Goal: Information Seeking & Learning: Compare options

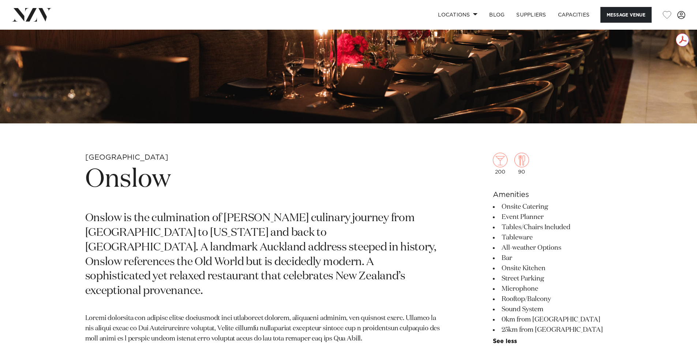
scroll to position [37, 0]
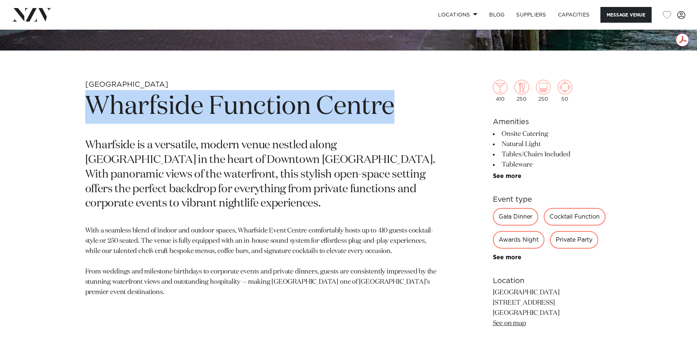
scroll to position [293, 0]
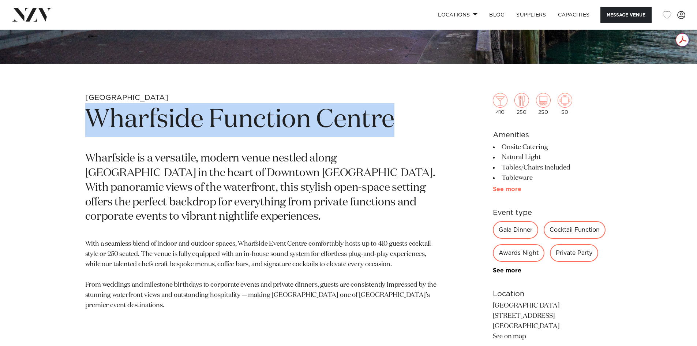
click at [510, 188] on link "See more" at bounding box center [521, 189] width 57 height 6
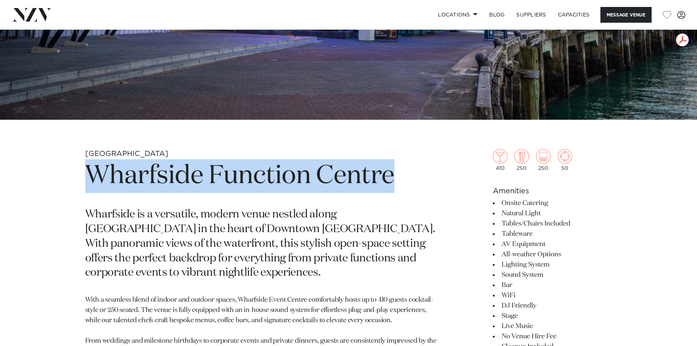
scroll to position [146, 0]
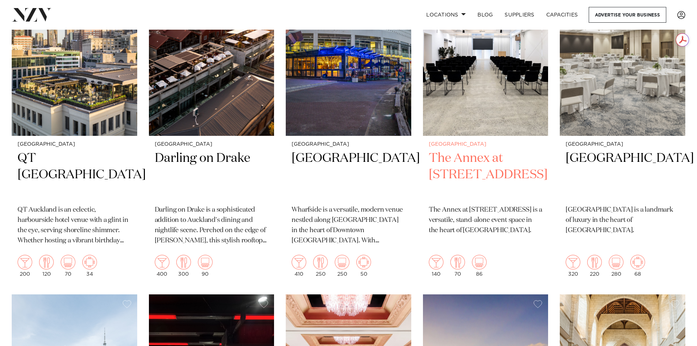
scroll to position [167, 0]
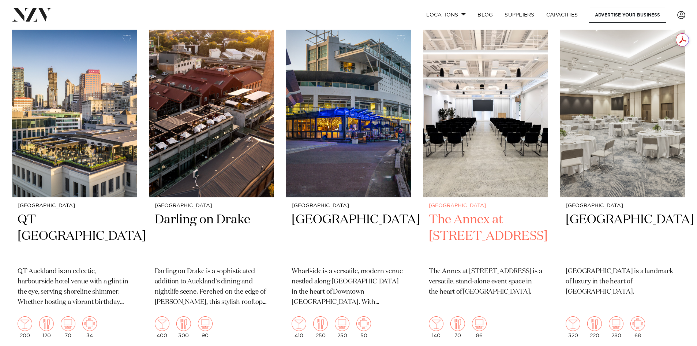
click at [478, 222] on h2 "The Annex at [STREET_ADDRESS]" at bounding box center [486, 235] width 114 height 49
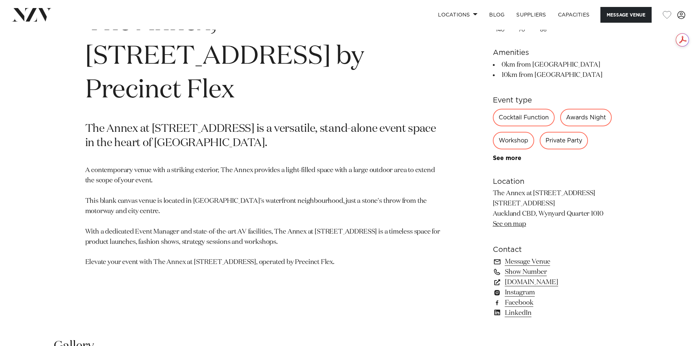
scroll to position [402, 0]
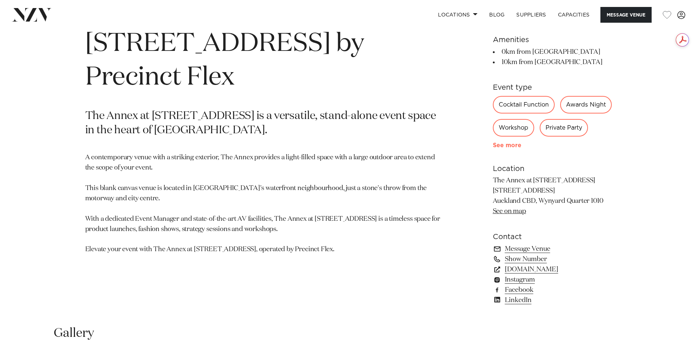
click at [503, 148] on link "See more" at bounding box center [521, 145] width 57 height 6
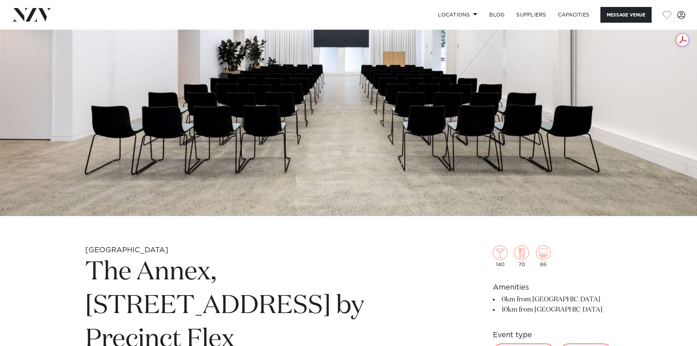
scroll to position [73, 0]
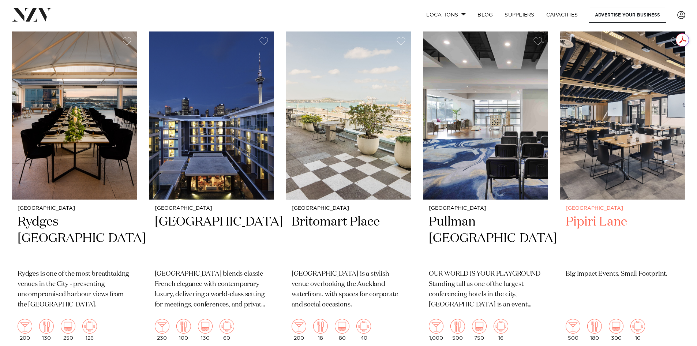
scroll to position [862, 0]
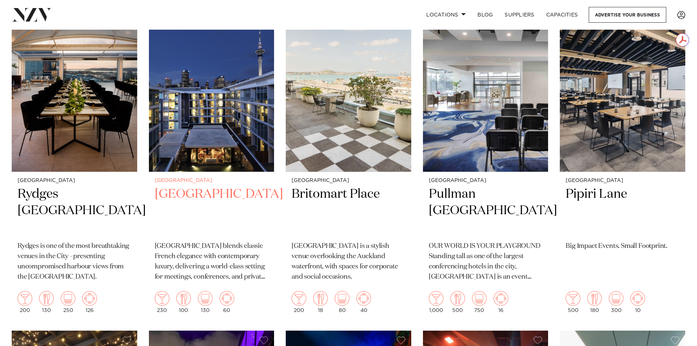
click at [200, 190] on h2 "Sofitel Auckland Viaduct Harbour" at bounding box center [212, 210] width 114 height 49
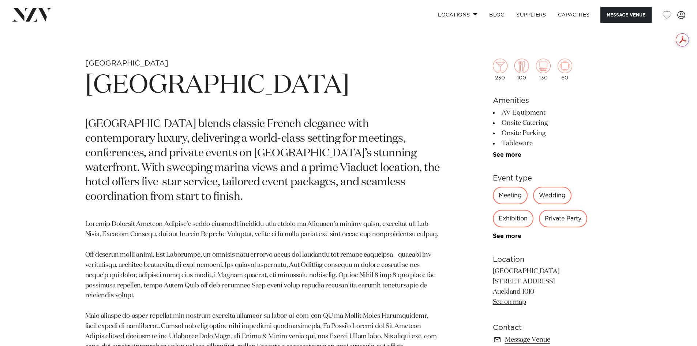
scroll to position [329, 0]
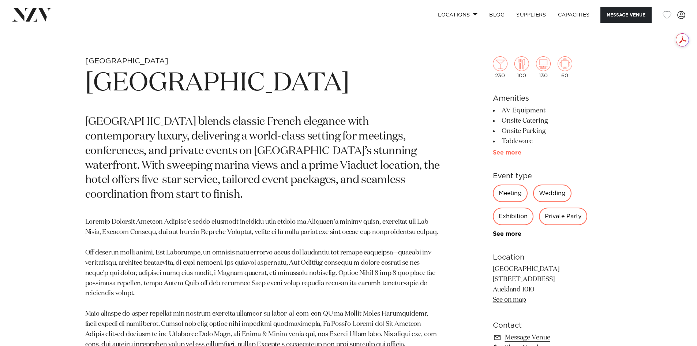
click at [503, 152] on link "See more" at bounding box center [521, 153] width 57 height 6
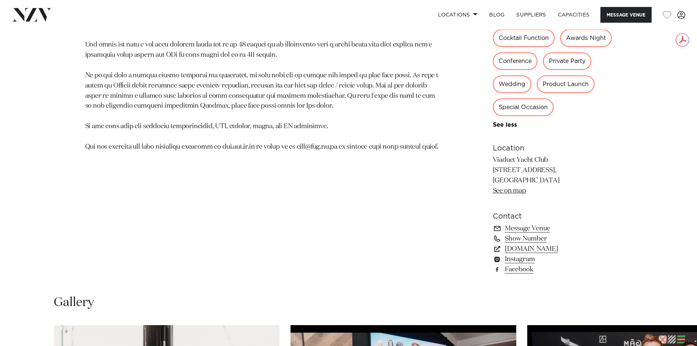
scroll to position [512, 0]
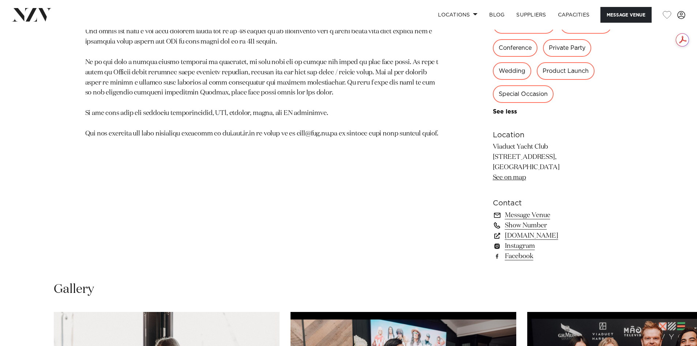
click at [528, 230] on link "Show Number" at bounding box center [552, 225] width 119 height 10
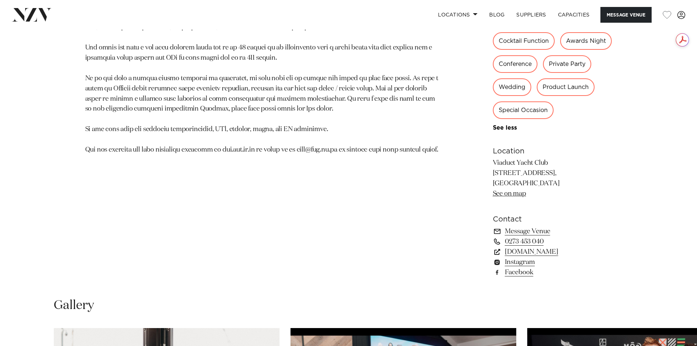
scroll to position [495, 0]
